Goal: Transaction & Acquisition: Obtain resource

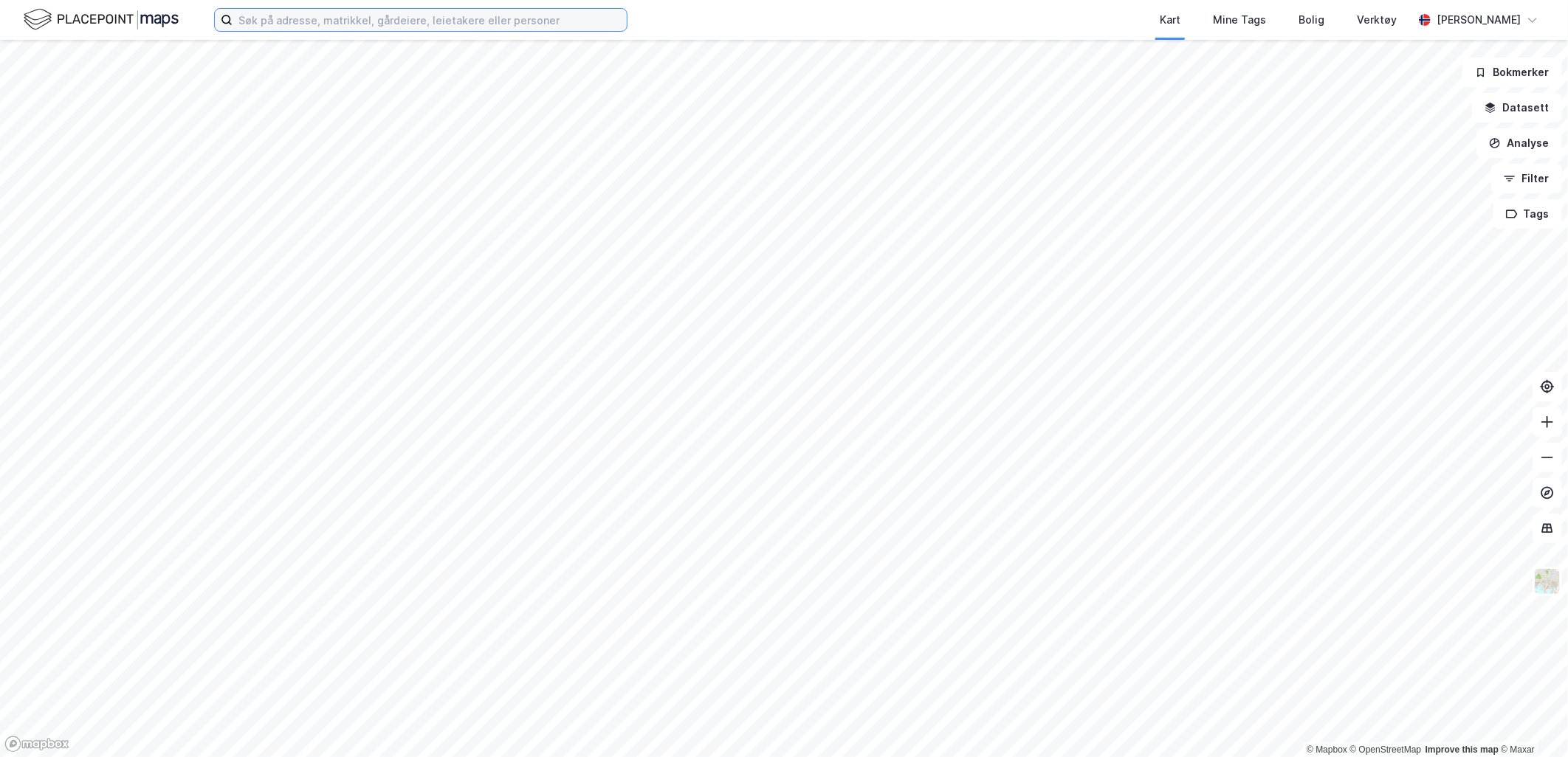
click at [533, 19] on input at bounding box center [429, 20] width 394 height 22
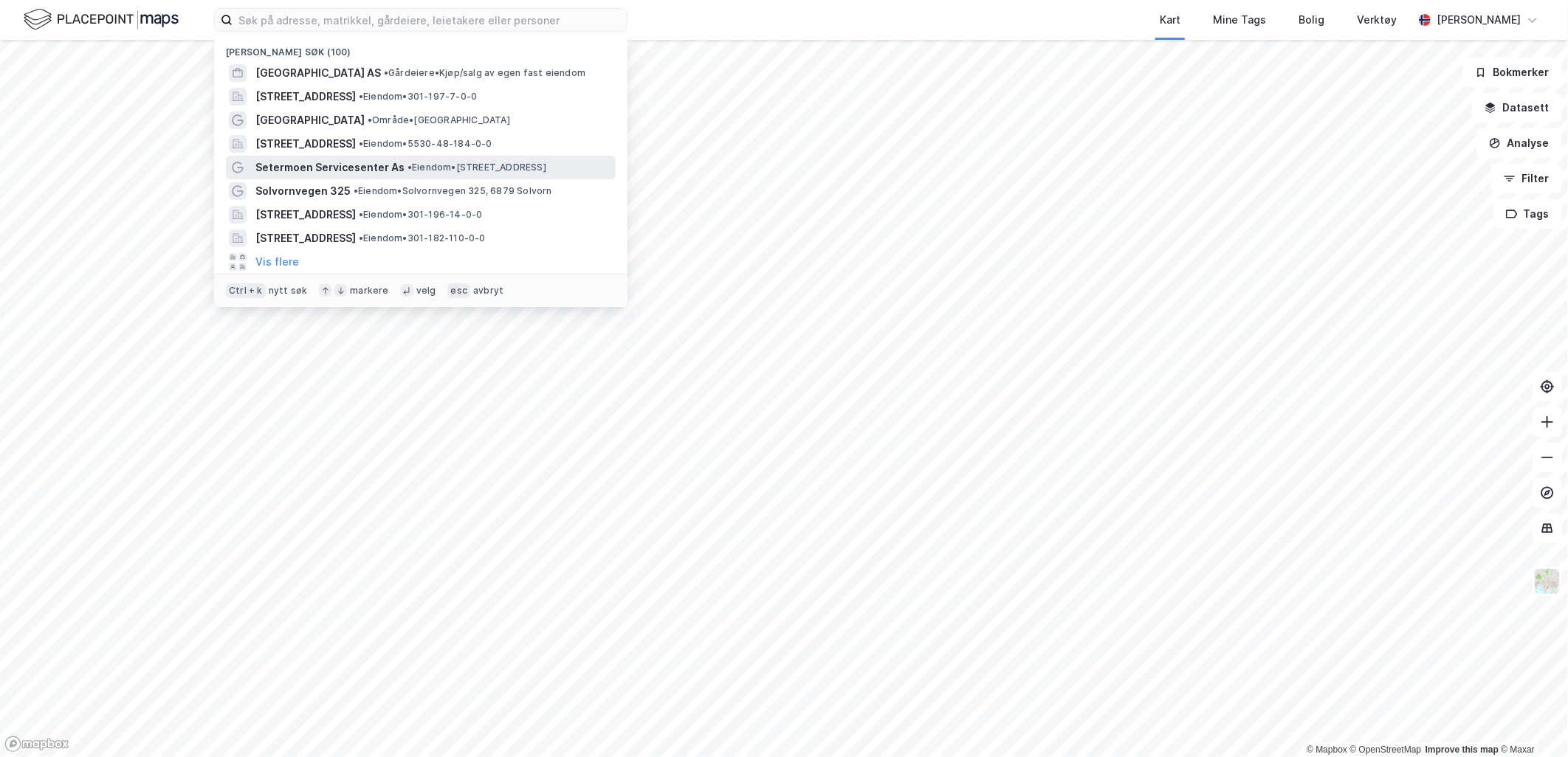
click at [382, 166] on span "Setermoen Servicesenter As" at bounding box center [330, 168] width 149 height 18
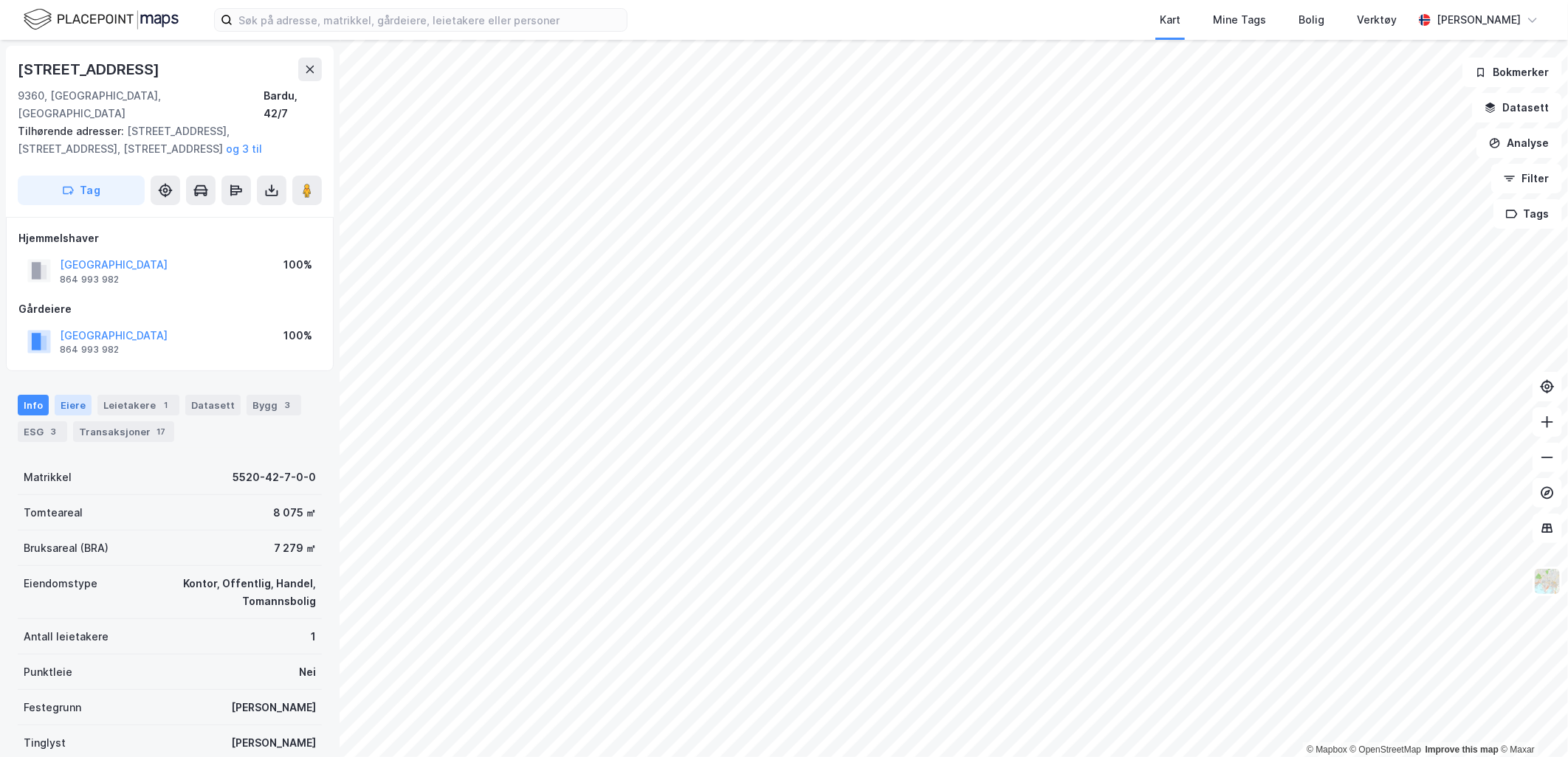
click at [68, 395] on div "Eiere" at bounding box center [73, 405] width 37 height 21
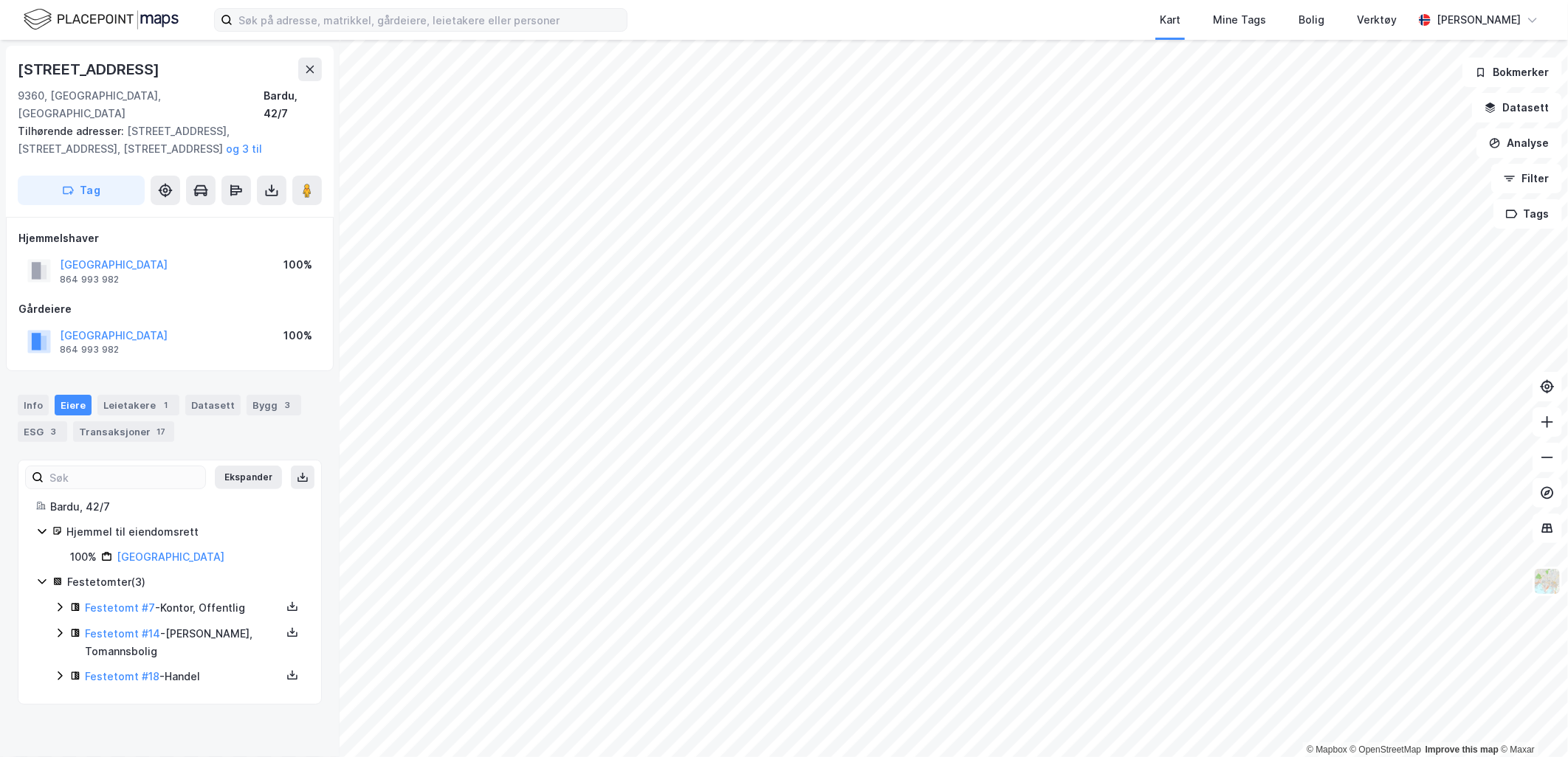
drag, startPoint x: 446, startPoint y: 3, endPoint x: 444, endPoint y: 12, distance: 9.2
click at [445, 7] on div "Kart Mine Tags Bolig Verktøy [PERSON_NAME]" at bounding box center [784, 20] width 1568 height 40
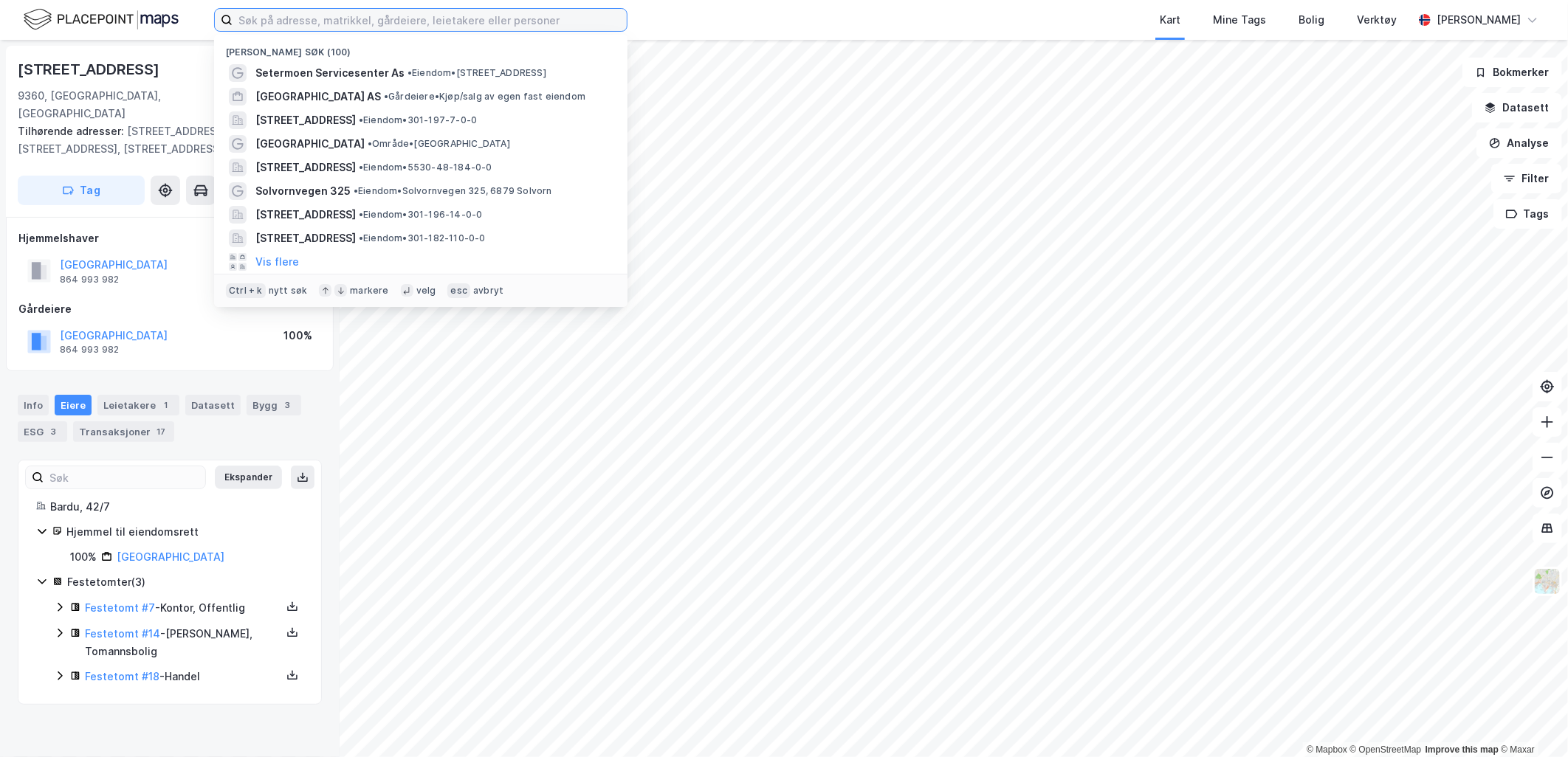
click at [444, 17] on input at bounding box center [429, 20] width 394 height 22
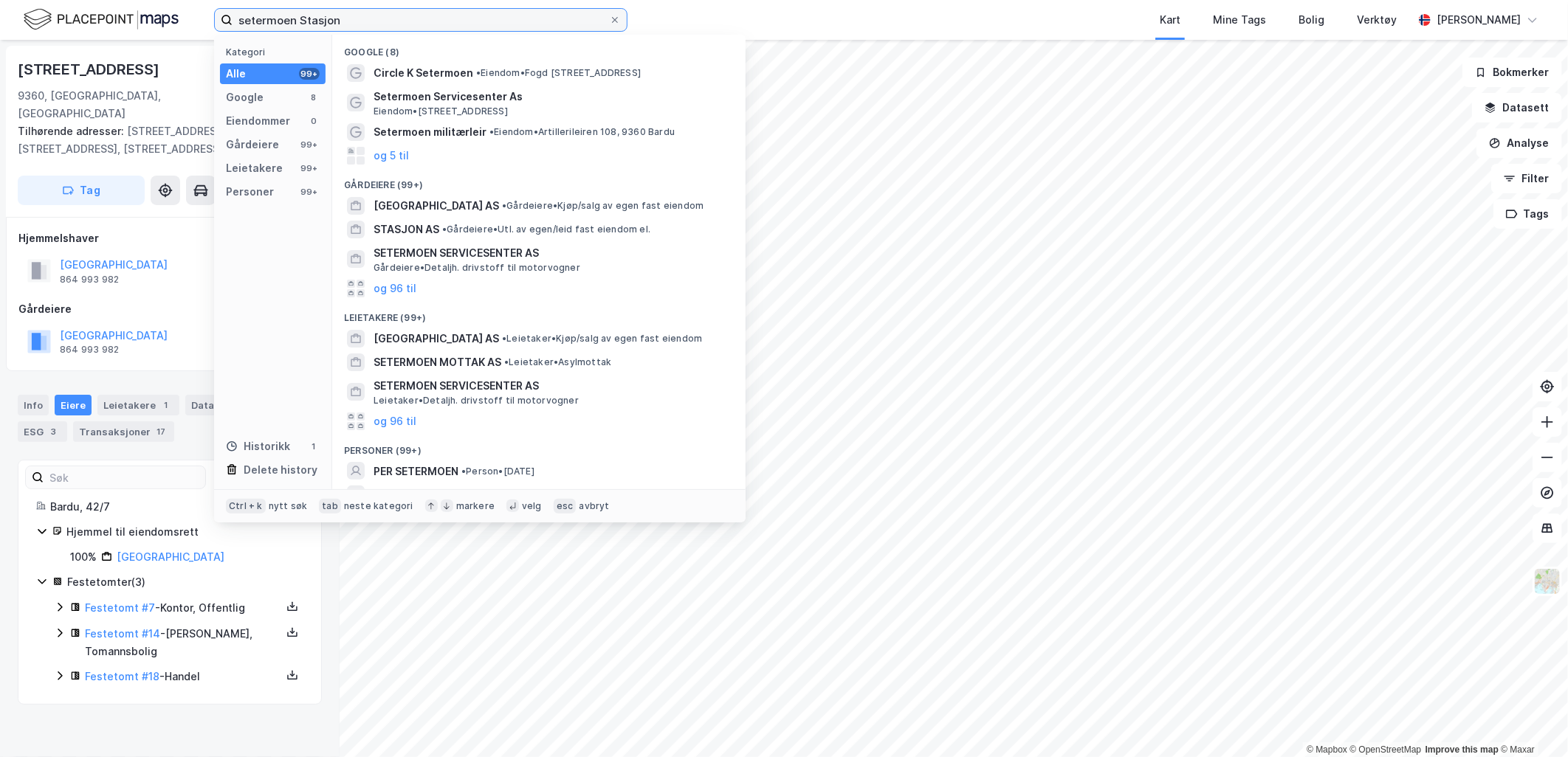
type input "setermoen Stasjon"
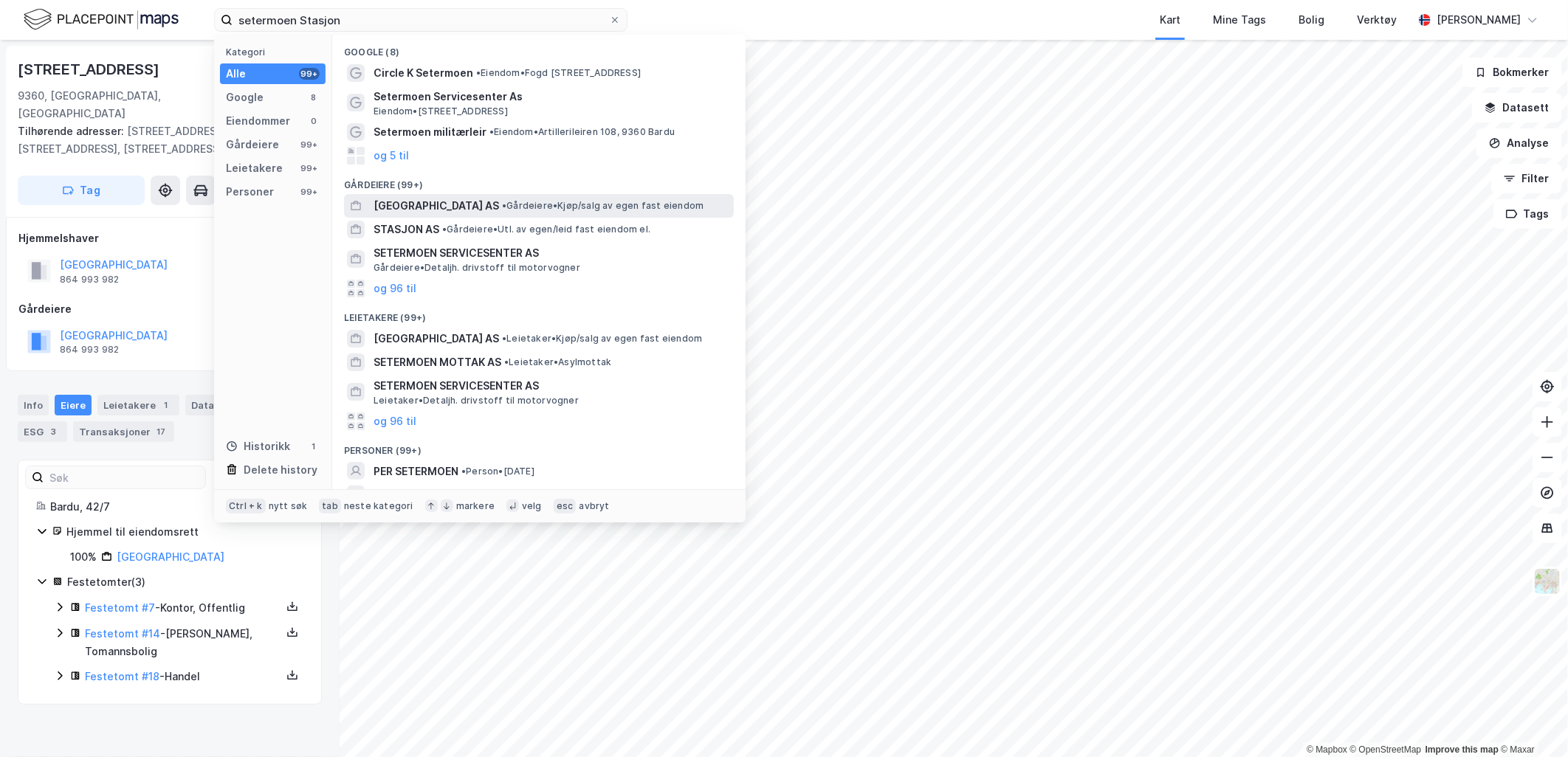
click at [421, 208] on span "[GEOGRAPHIC_DATA] AS" at bounding box center [436, 206] width 126 height 18
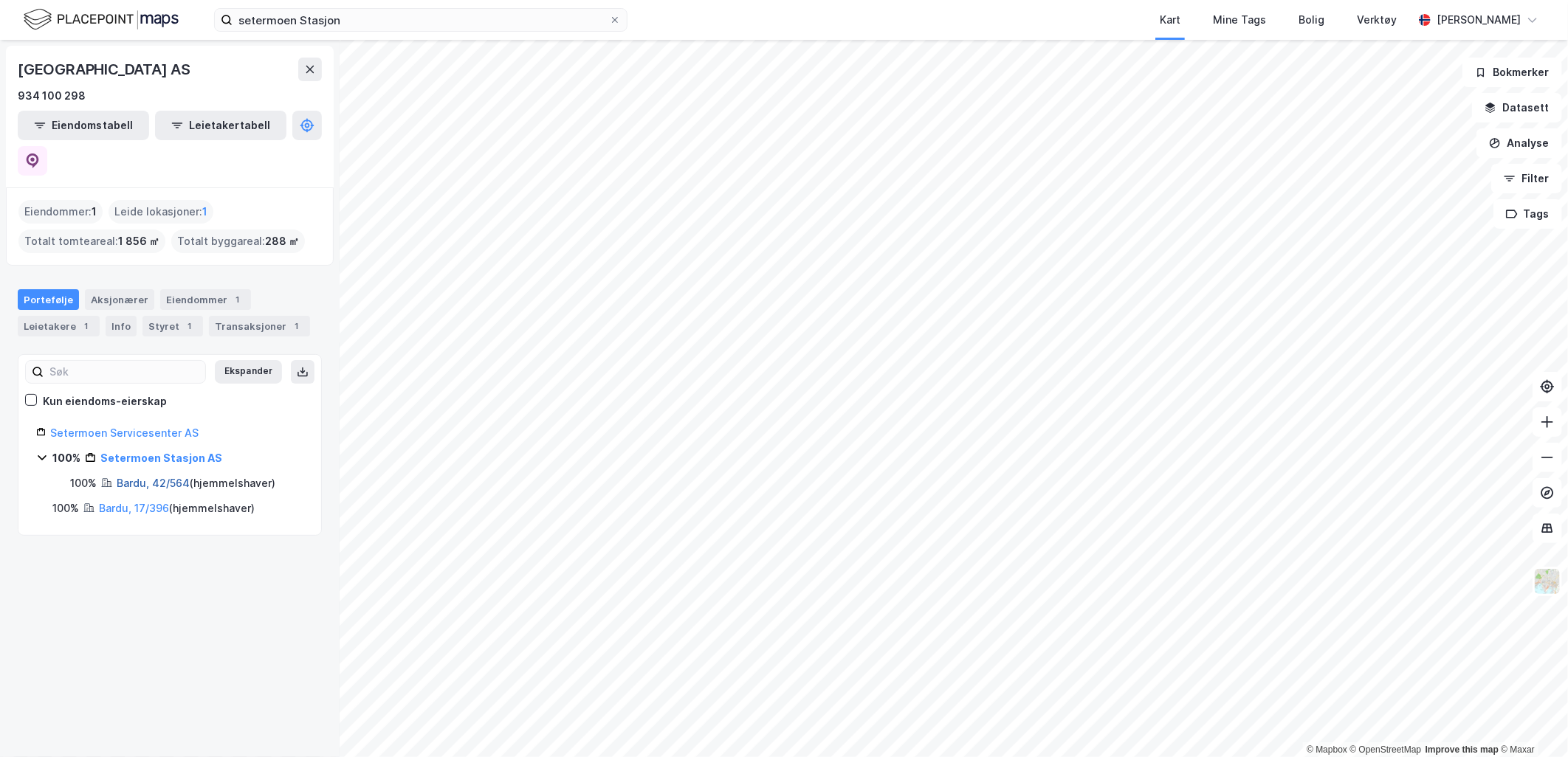
click at [146, 477] on link "Bardu, 42/564" at bounding box center [153, 483] width 73 height 13
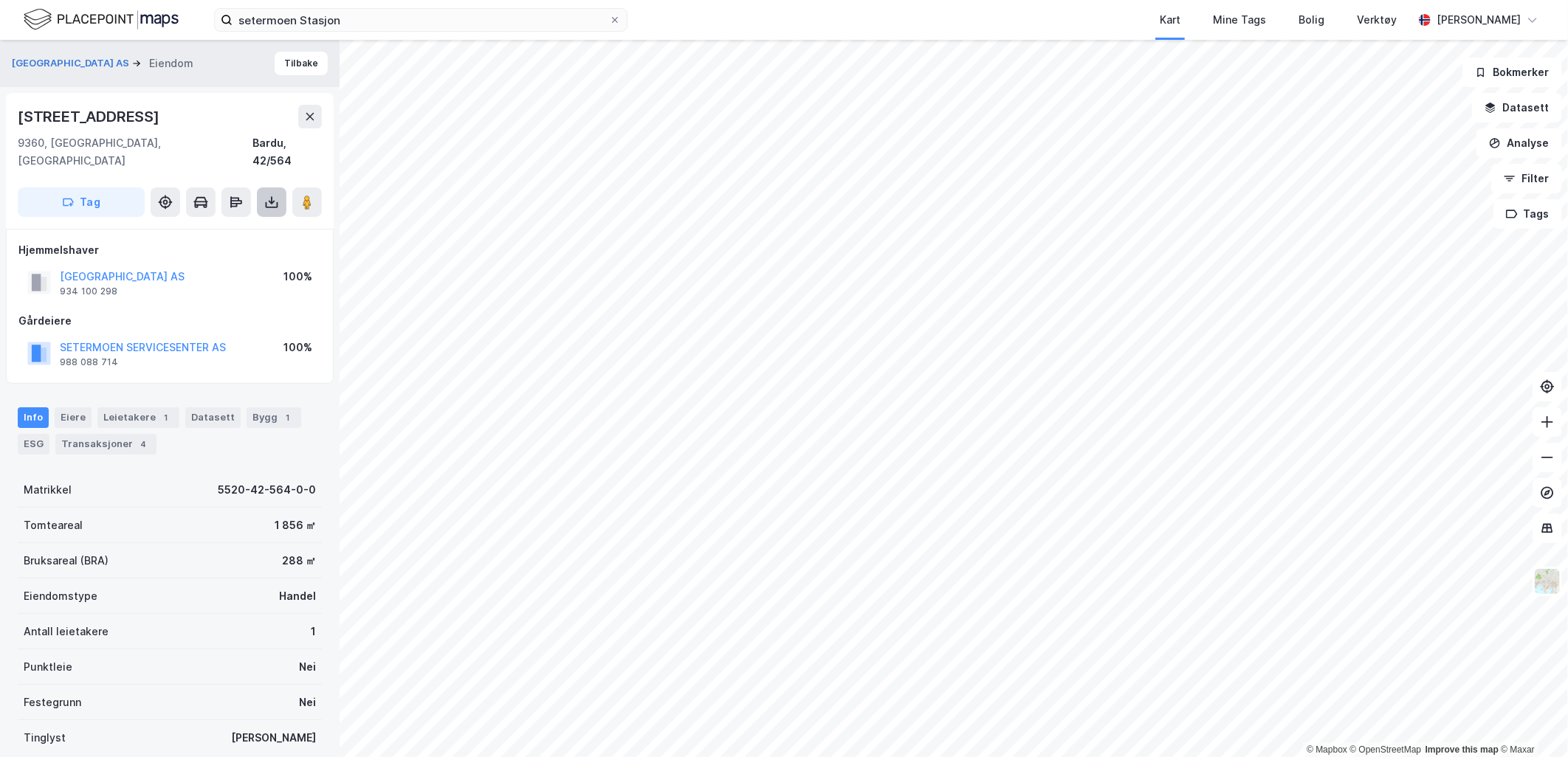
click at [271, 192] on button at bounding box center [271, 202] width 30 height 30
click at [241, 225] on div "Last ned grunnbok" at bounding box center [199, 231] width 86 height 12
